Goal: Navigation & Orientation: Go to known website

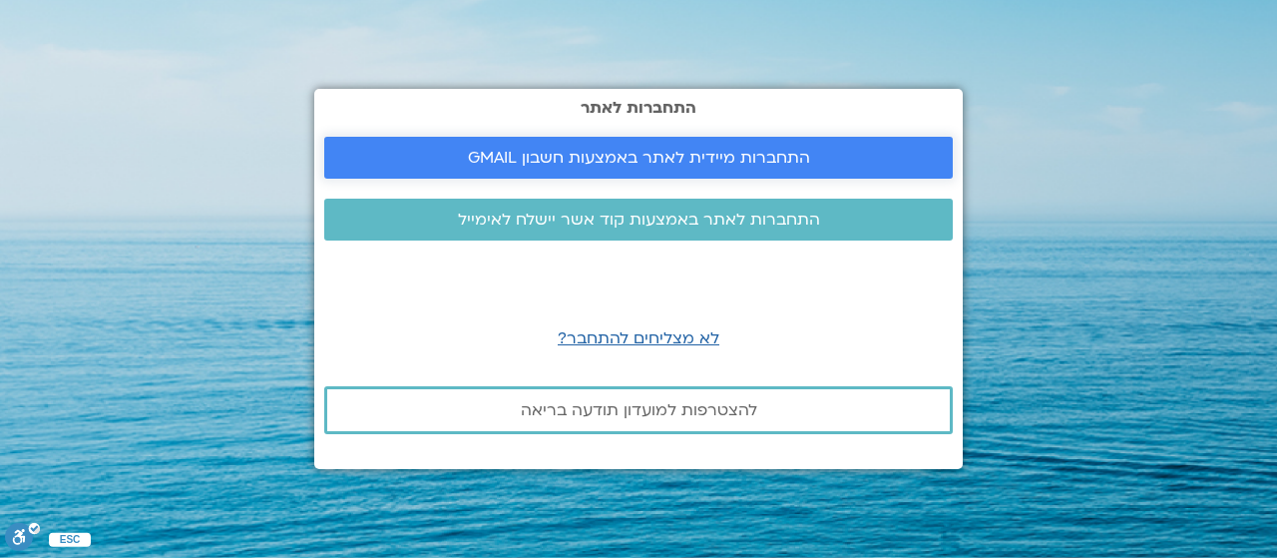
click at [585, 155] on span "התחברות מיידית לאתר באמצעות חשבון GMAIL" at bounding box center [639, 158] width 342 height 18
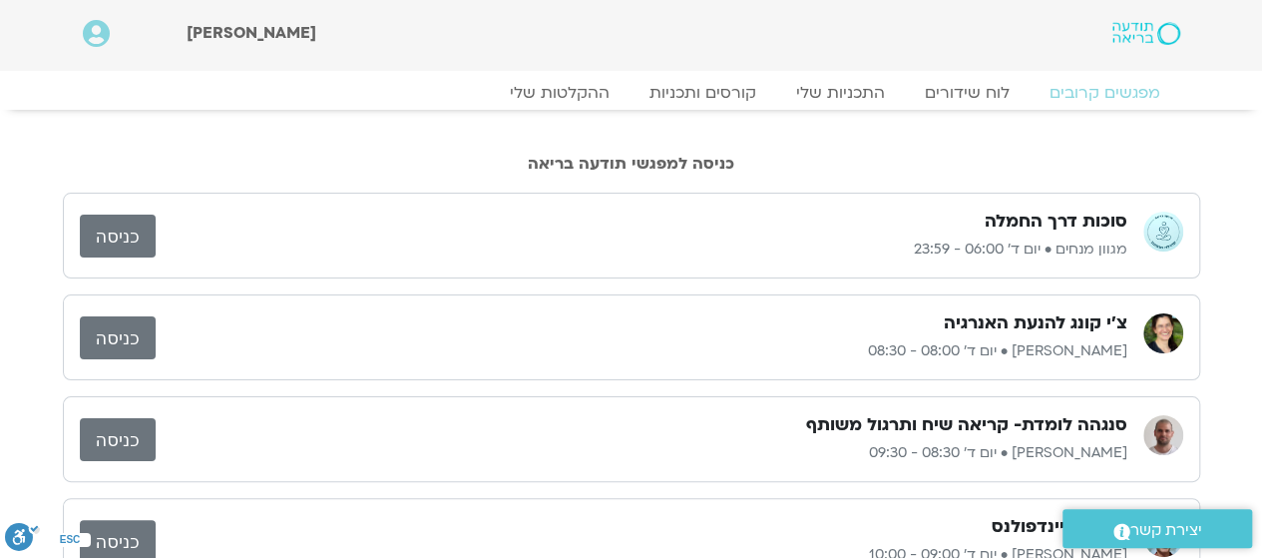
scroll to position [100, 0]
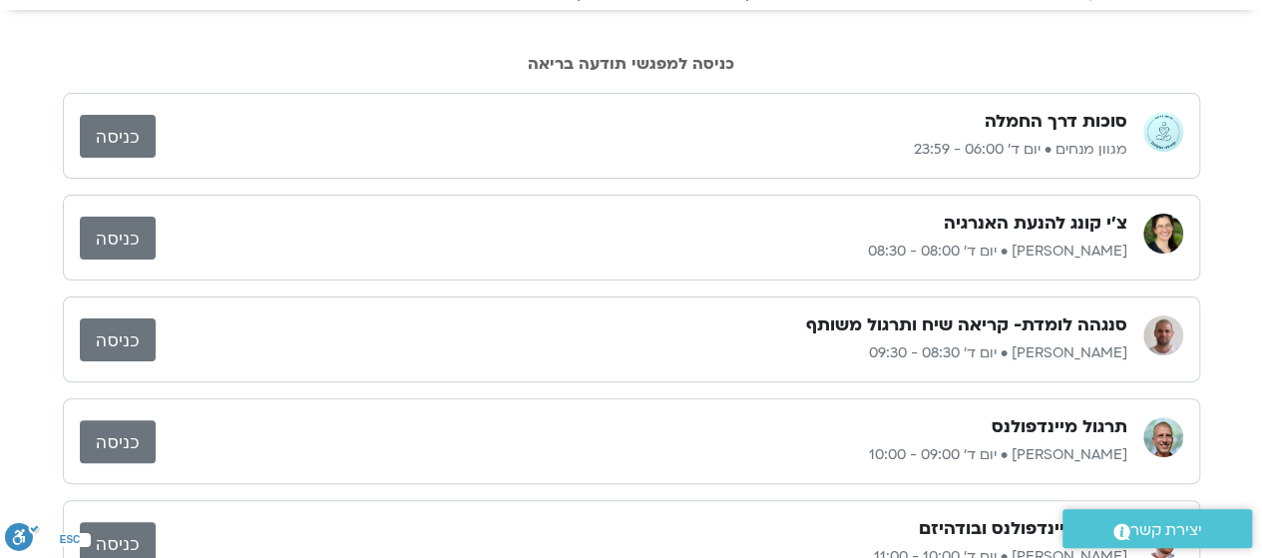
click at [134, 339] on link "כניסה" at bounding box center [118, 339] width 76 height 43
